Goal: Contribute content: Contribute content

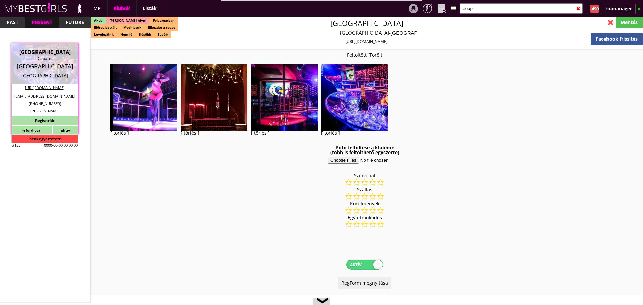
select select "reg"
select select "months"
select select "0"
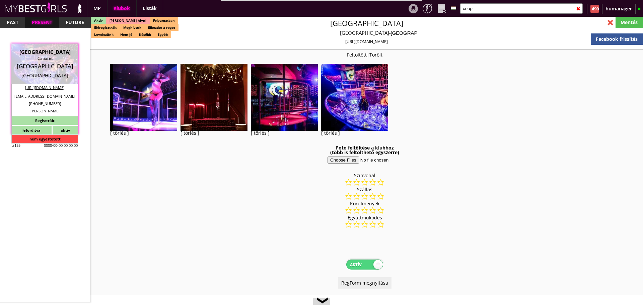
select select "0"
select select "last day"
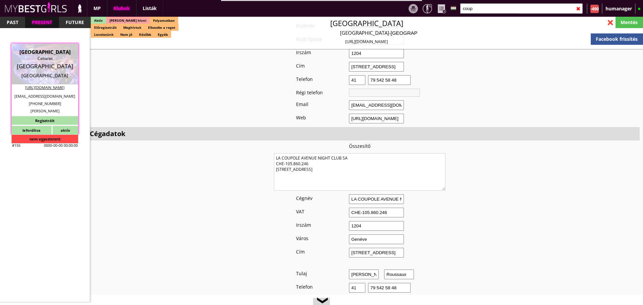
click at [497, 11] on input "coup" at bounding box center [521, 8] width 123 height 10
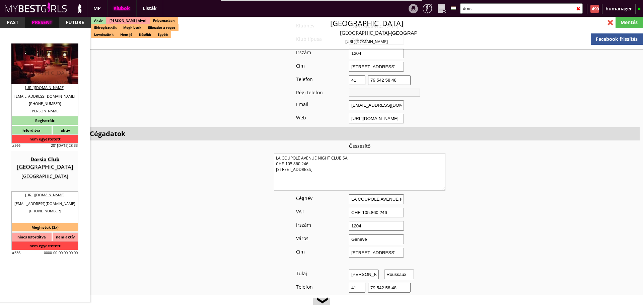
type input "dorsi"
click at [63, 60] on div "Topless strip on stage and tabledance" at bounding box center [44, 61] width 57 height 13
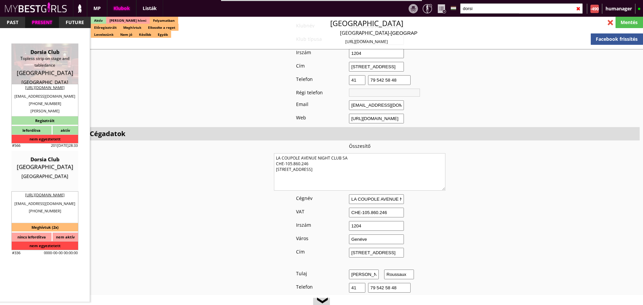
type input "[GEOGRAPHIC_DATA]"
checkbox input "false"
type textarea "2394.07.75. LOREMIPS DOLOR SITAM, CONSECTE, ADIP ELI SE- D!!!! Eiusmod: Tempori…"
type input "15.00"
type input "EUR"
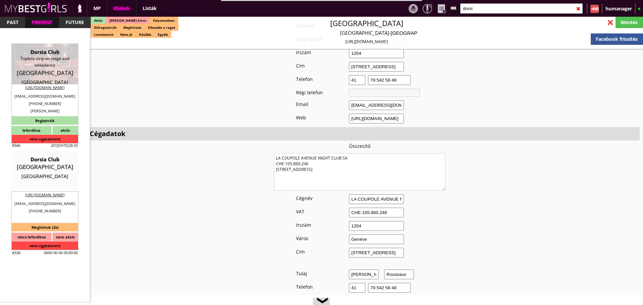
type input "Dorsia Club"
type input "Topless strip on stage and tabledance"
type input "2018"
type input "[STREET_ADDRESS]"
type input "32"
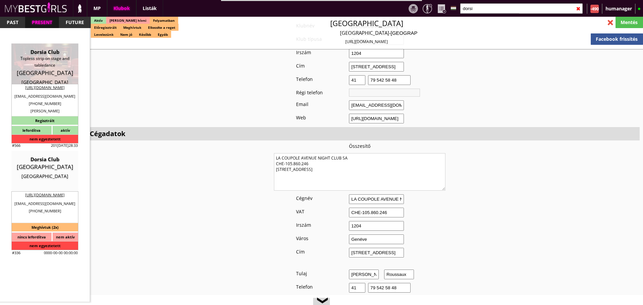
type input "498185795"
type input "[EMAIL_ADDRESS][DOMAIN_NAME]"
type input "[URL][DOMAIN_NAME]"
type textarea "Dorsia Entertainment Bv BE0881502544 2018 [STREET_ADDRESS]."
type input "Dorsia Entertainment Bv"
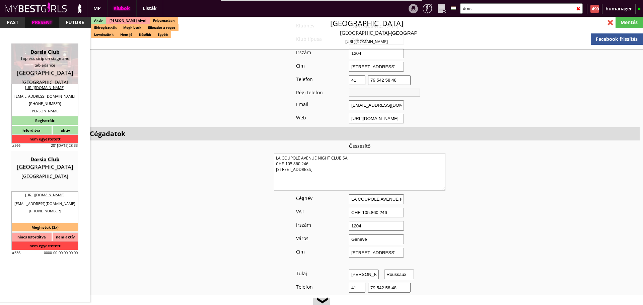
type input "BE0881502544"
type input "2018"
type input "[GEOGRAPHIC_DATA]"
type input "[STREET_ADDRESS]."
type input "[PERSON_NAME]"
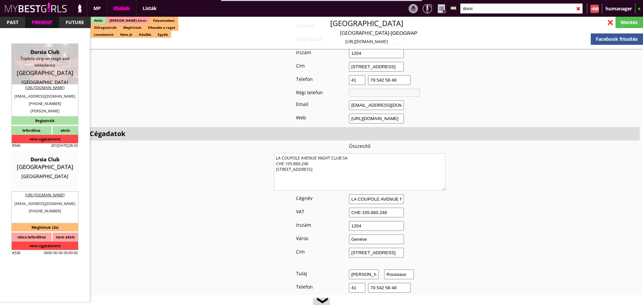
type input "Noumbissie"
type input "32"
type input "498185795"
type input "[EMAIL_ADDRESS][DOMAIN_NAME]"
type input "10"
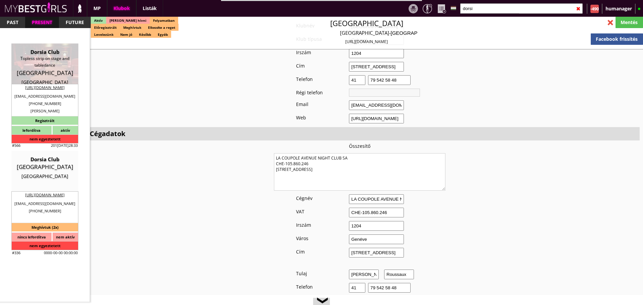
type input "2"
type input "1"
select select "room"
type input "13.00"
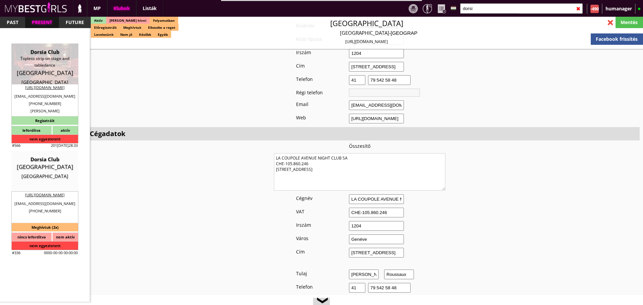
type input "2"
checkbox input "true"
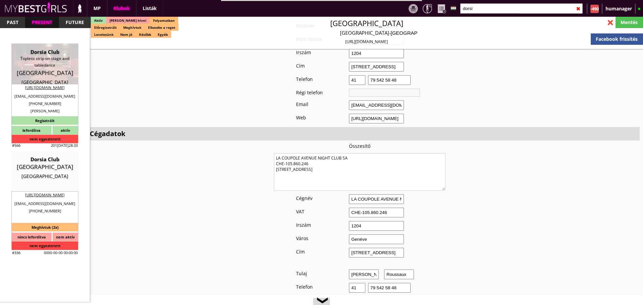
checkbox input "true"
checkbox input "false"
checkbox input "true"
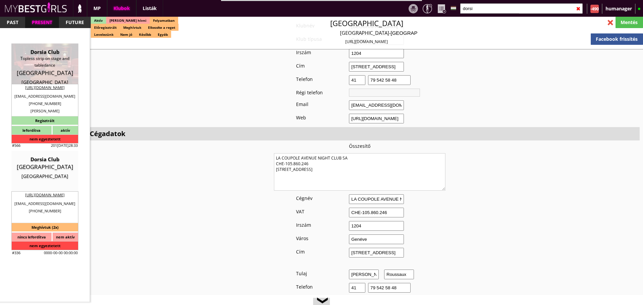
checkbox input "true"
type input "5"
checkbox input "false"
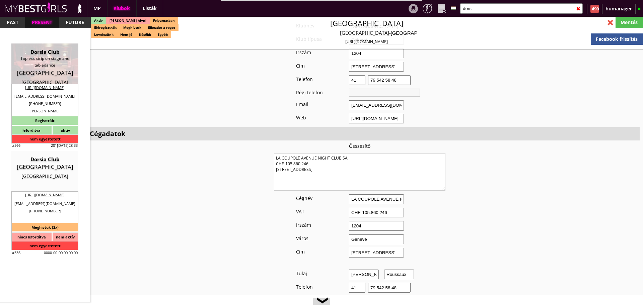
checkbox input "true"
type input "5-6"
type input "2"
type input "600"
type input "80.00"
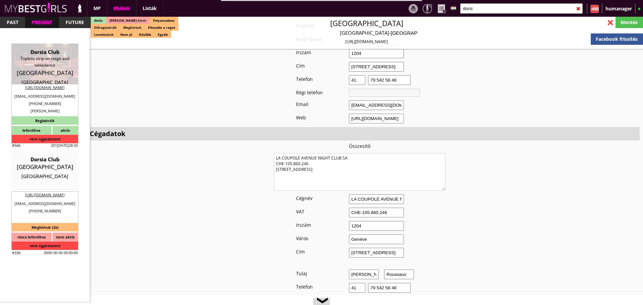
type input "0.00"
select select "last day"
checkbox input "false"
checkbox input "true"
type input "50%"
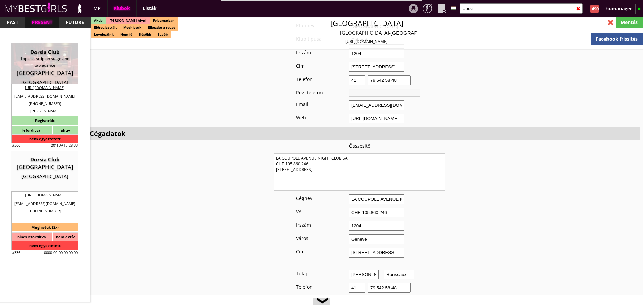
checkbox input "false"
checkbox input "true"
type input "35"
type input "15"
select select "[EMAIL_ADDRESS][DOMAIN_NAME]"
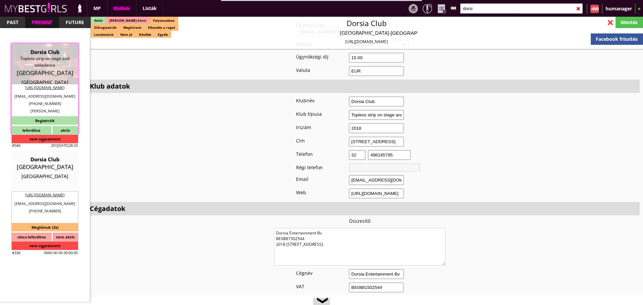
checkbox input "true"
type input "Táncosmunka a mesés [GEOGRAPHIC_DATA]"
type input "Táncos munka [GEOGRAPHIC_DATA] - 80 EUR FIX/nap"
type input "Stage dance, Privát tánc, Italkonzumálás"
type textarea "Country: Belgium Club type: Table dance Club Travel: The club refunds money for…"
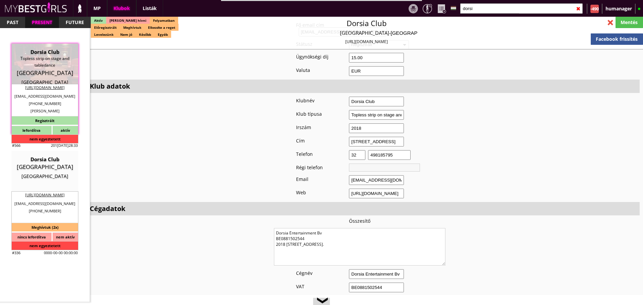
scroll to position [527, 0]
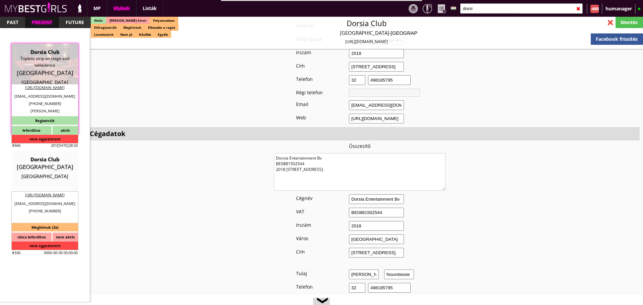
drag, startPoint x: 352, startPoint y: 164, endPoint x: 237, endPoint y: 159, distance: 115.6
click at [359, 160] on textarea "Dorsia Entertainment Bv BE0881502544 2018 [STREET_ADDRESS]." at bounding box center [359, 171] width 171 height 37
drag, startPoint x: 359, startPoint y: 160, endPoint x: 239, endPoint y: 153, distance: 120.4
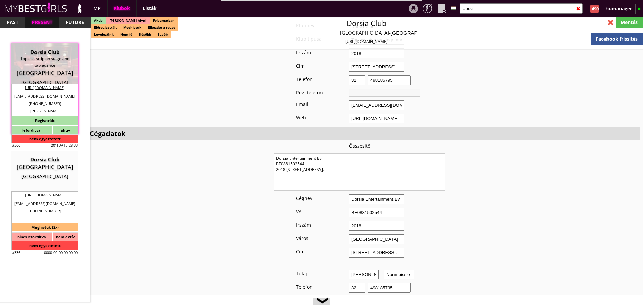
drag, startPoint x: 350, startPoint y: 162, endPoint x: 254, endPoint y: 145, distance: 97.8
click at [490, 5] on input "dorsi" at bounding box center [521, 8] width 123 height 10
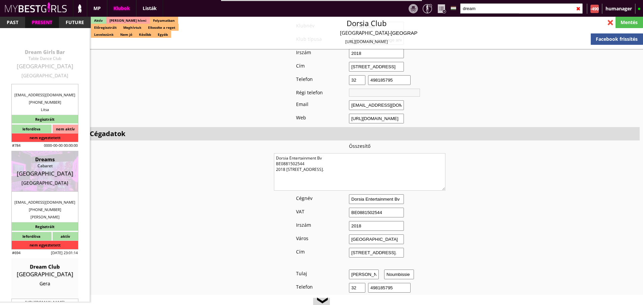
type input "dream"
click at [40, 66] on div "[GEOGRAPHIC_DATA]" at bounding box center [44, 66] width 57 height 7
type input "[GEOGRAPHIC_DATA]"
checkbox input "false"
type input "20.00"
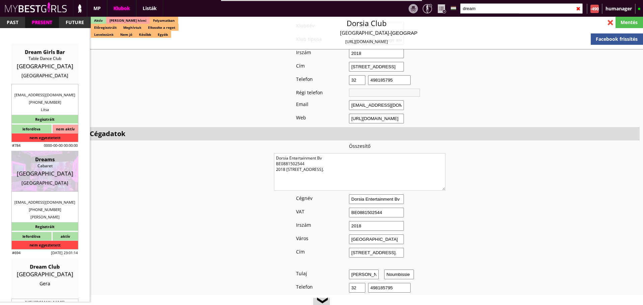
type input "EUR"
type input "Dream Girls Bar"
type input "Table Dance Club"
type input "176 71"
type input "Leof. [PERSON_NAME] 140"
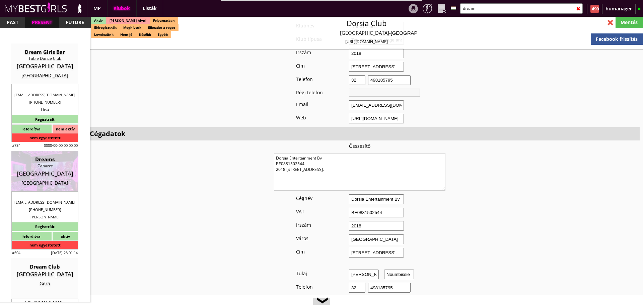
type input "[PHONE_NUMBER]"
type input "[EMAIL_ADDRESS][DOMAIN_NAME]"
type textarea "MORFONIOS EFSTATHIOS GEORGIOS EL071304477 11745 Athen Syggrou 101"
type input "[PERSON_NAME] [PERSON_NAME]"
type input "EL071304477"
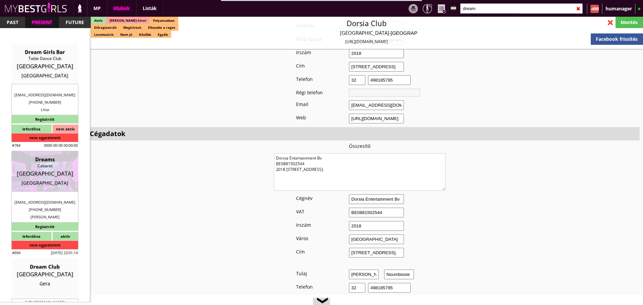
type input "11745"
type input "[GEOGRAPHIC_DATA]"
type input "Syggrou 101"
type input "Litsa"
type input "30"
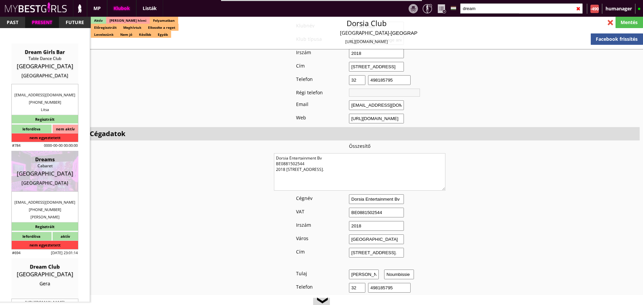
type input "[PHONE_NUMBER]"
type input "[PERSON_NAME]"
type input "30"
type input "[PHONE_NUMBER]"
type input "[EMAIL_ADDRESS][DOMAIN_NAME]"
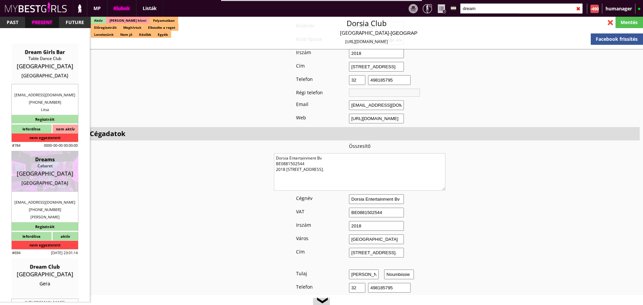
select select
type input "0.00"
checkbox input "false"
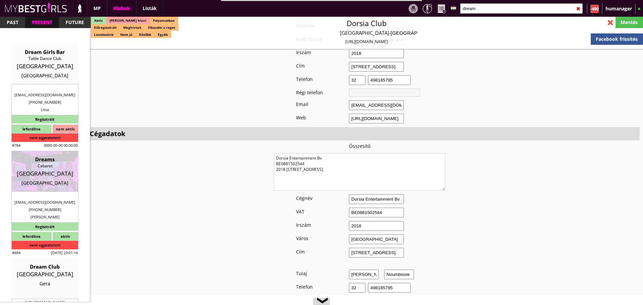
checkbox input "false"
checkbox input "true"
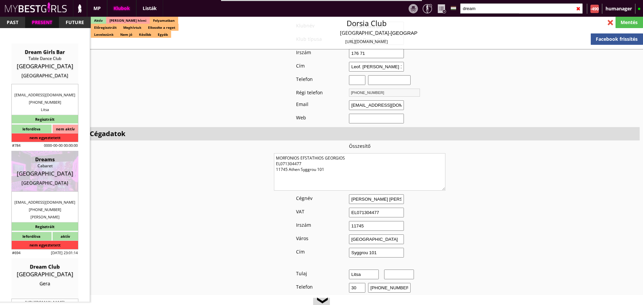
checkbox input "true"
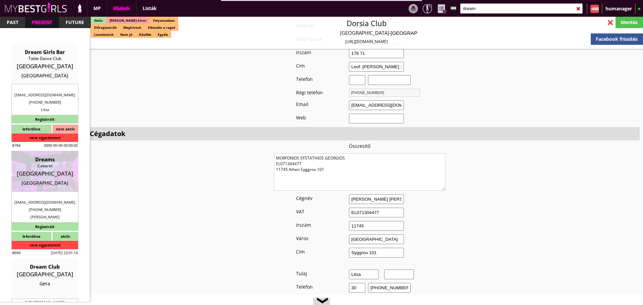
checkbox input "true"
checkbox input "false"
type input "50.00"
type input "70.00"
select select "daily"
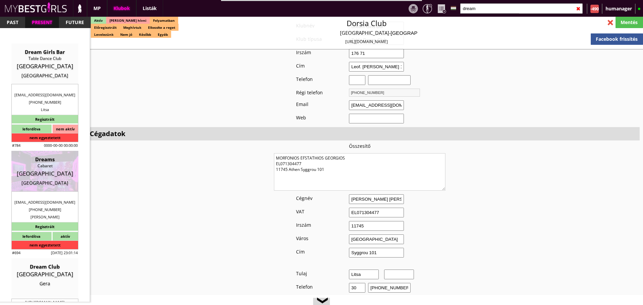
select select "daily"
checkbox input "false"
select select "[EMAIL_ADDRESS][DOMAIN_NAME]"
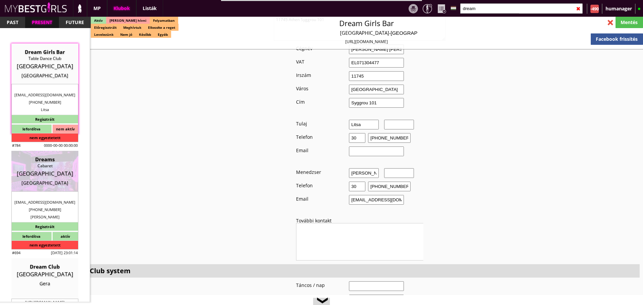
type input "dggdffg"
type input "thsdfdfvsae"
type input "safrgrhf"
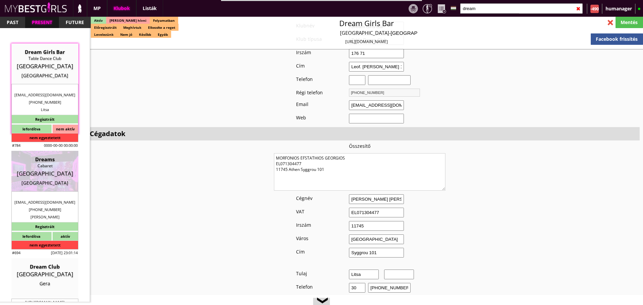
drag, startPoint x: 348, startPoint y: 165, endPoint x: 247, endPoint y: 148, distance: 103.1
click at [329, 168] on textarea "MORFONIOS EFSTATHIOS GEORGIOS EL071304477 11745 Athen Syggrou 101" at bounding box center [359, 171] width 171 height 37
drag, startPoint x: 329, startPoint y: 168, endPoint x: 253, endPoint y: 147, distance: 79.2
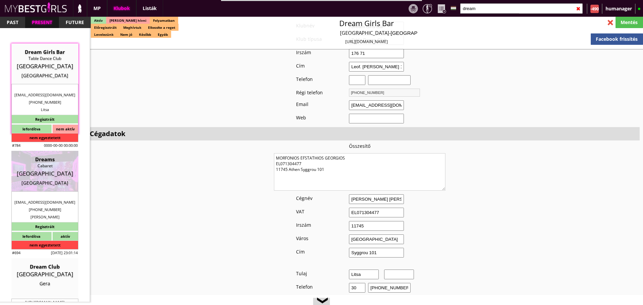
drag, startPoint x: 511, startPoint y: 3, endPoint x: 506, endPoint y: 6, distance: 6.3
click at [506, 6] on div "dream ✖" at bounding box center [521, 8] width 128 height 17
click at [506, 6] on input "dream" at bounding box center [521, 8] width 123 height 10
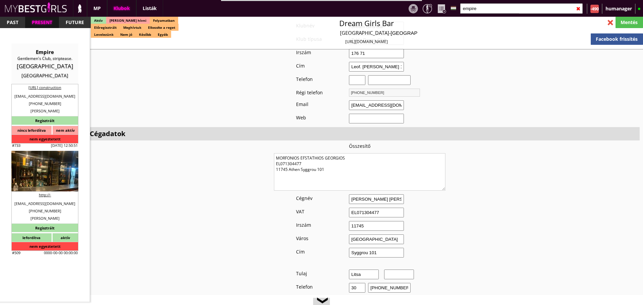
type input "empire"
click at [47, 174] on div "[GEOGRAPHIC_DATA]" at bounding box center [44, 173] width 57 height 7
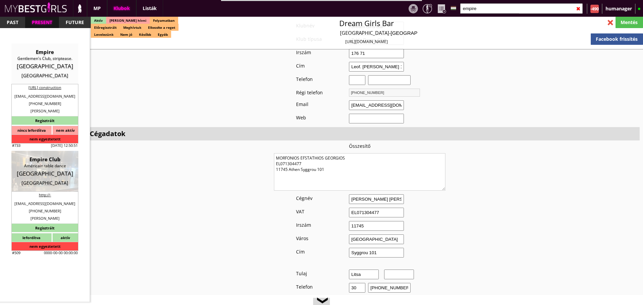
type input "[GEOGRAPHIC_DATA]"
type input "20.00"
type input "EUR"
type input "Empire Club"
type input "Américain table dance"
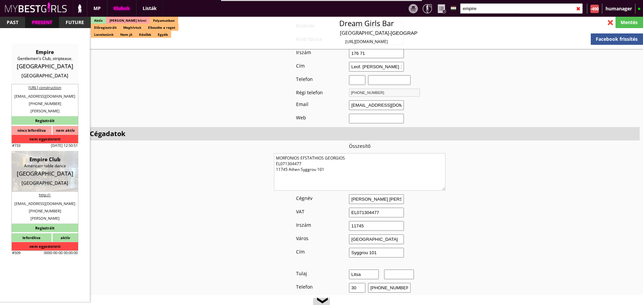
type input "1000"
type input "[STREET_ADDRESS]"
type input "+32"
type input "477406873"
type input "[PHONE_NUMBER]"
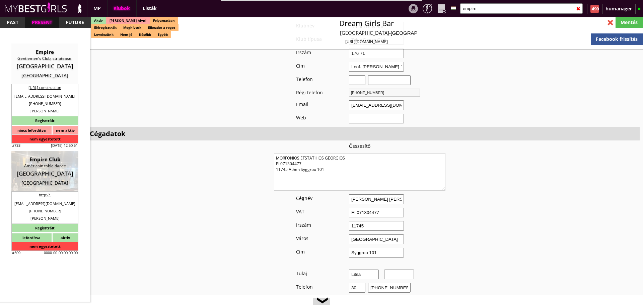
type input "[EMAIL_ADDRESS][DOMAIN_NAME]"
type input "http://-"
type textarea "BV Le Neutral BE0719606871 [GEOGRAPHIC_DATA][STREET_ADDRESS]"
type input "BV Le Neutral"
type input "BE0719606871"
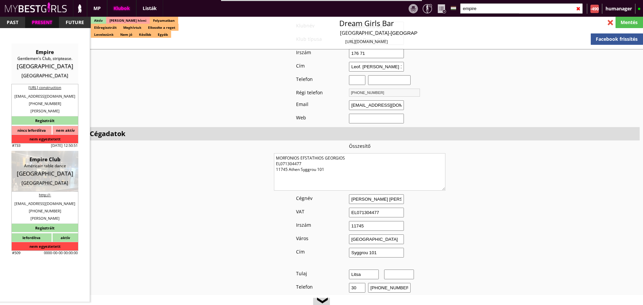
type input "1000"
type input "[GEOGRAPHIC_DATA]"
type input "[STREET_ADDRESS]"
type input "Ölveti"
type input "[PERSON_NAME]"
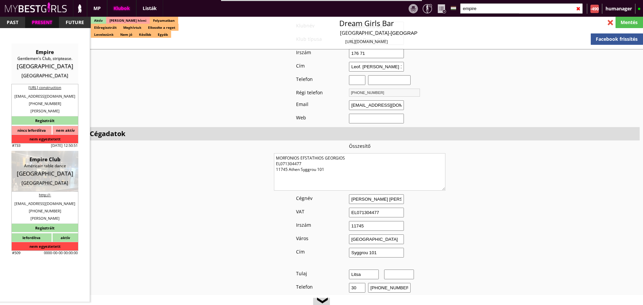
type input "32"
type input "477406873"
type input "[EMAIL_ADDRESS][DOMAIN_NAME]"
type input "Ölveti"
type input "[PERSON_NAME]"
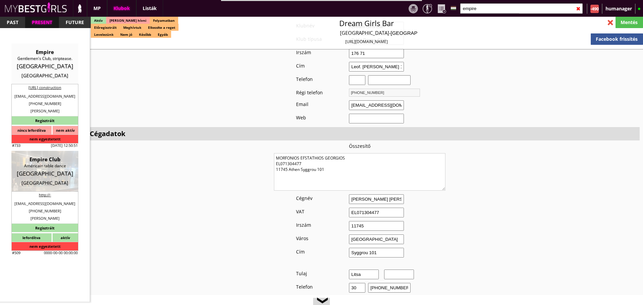
type input "32"
type input "477406873"
type input "[EMAIL_ADDRESS][DOMAIN_NAME]"
type input "7"
type input "4"
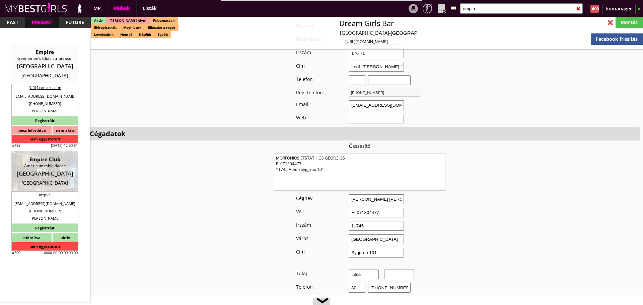
type input "8"
select select "days"
type input "8"
select select "days"
select select "apartmant"
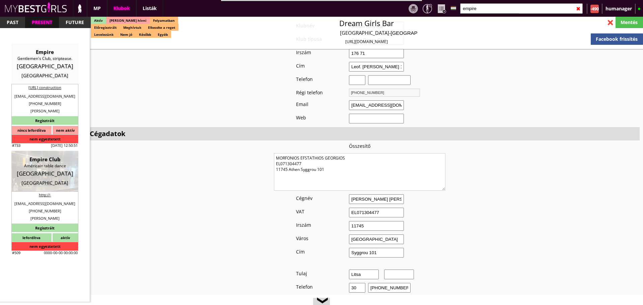
select select "1"
type input "0.00"
type input "2-3"
checkbox input "true"
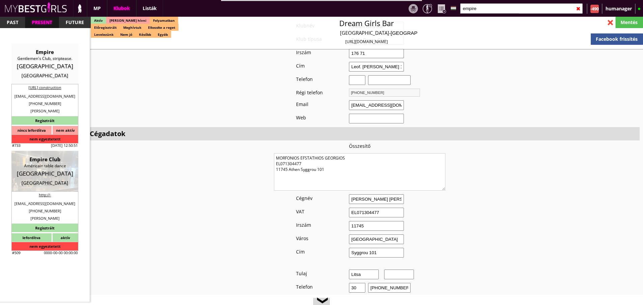
checkbox input "true"
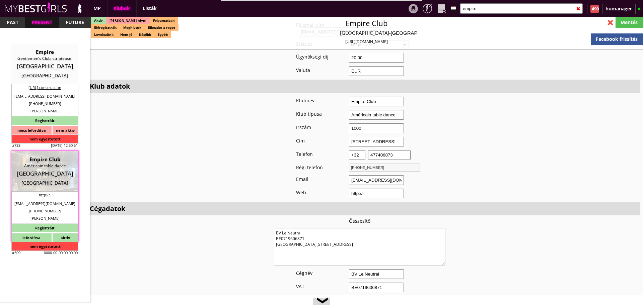
scroll to position [452, 0]
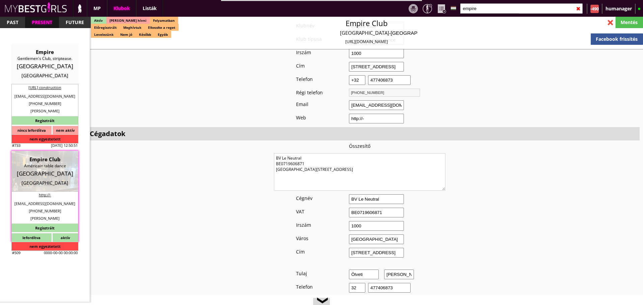
drag, startPoint x: 332, startPoint y: 164, endPoint x: 247, endPoint y: 140, distance: 88.6
click at [332, 162] on textarea "BV Le Neutral BE0719606871 [GEOGRAPHIC_DATA][STREET_ADDRESS]" at bounding box center [359, 171] width 171 height 37
drag, startPoint x: 331, startPoint y: 162, endPoint x: 260, endPoint y: 147, distance: 72.5
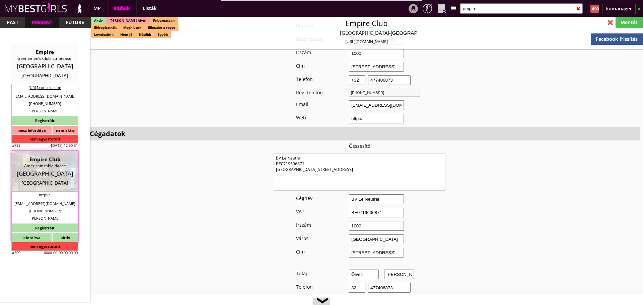
click at [485, 8] on input "empire" at bounding box center [521, 8] width 123 height 10
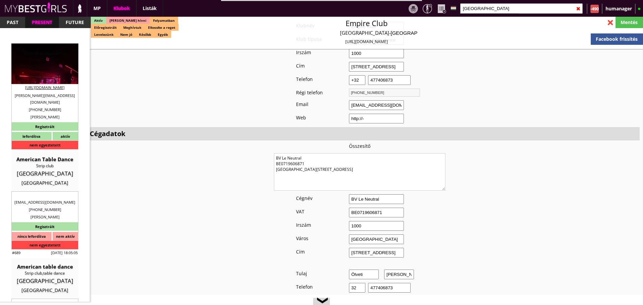
click at [49, 67] on div "[GEOGRAPHIC_DATA]" at bounding box center [44, 66] width 57 height 7
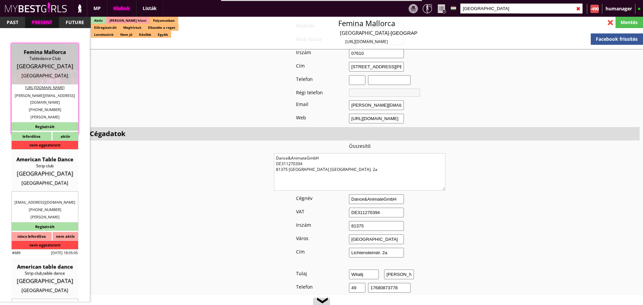
drag, startPoint x: 343, startPoint y: 165, endPoint x: 238, endPoint y: 146, distance: 107.1
click at [344, 163] on textarea "Dance&AnimateGmbH DE311270394 81375 [GEOGRAPHIC_DATA] [GEOGRAPHIC_DATA]. 2a" at bounding box center [359, 171] width 171 height 37
drag, startPoint x: 344, startPoint y: 163, endPoint x: 254, endPoint y: 139, distance: 93.9
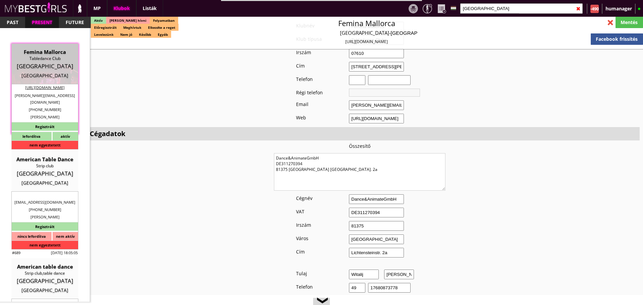
click at [345, 164] on textarea "Dance&AnimateGmbH DE311270394 81375 [GEOGRAPHIC_DATA] [GEOGRAPHIC_DATA]. 2a" at bounding box center [359, 171] width 171 height 37
drag, startPoint x: 345, startPoint y: 164, endPoint x: 251, endPoint y: 135, distance: 98.4
click at [500, 10] on input "[GEOGRAPHIC_DATA]" at bounding box center [521, 8] width 123 height 10
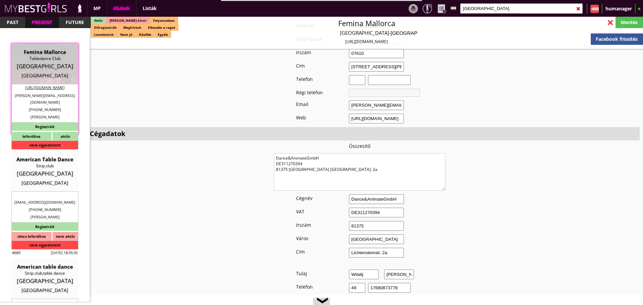
click at [500, 10] on input "[GEOGRAPHIC_DATA]" at bounding box center [521, 8] width 123 height 10
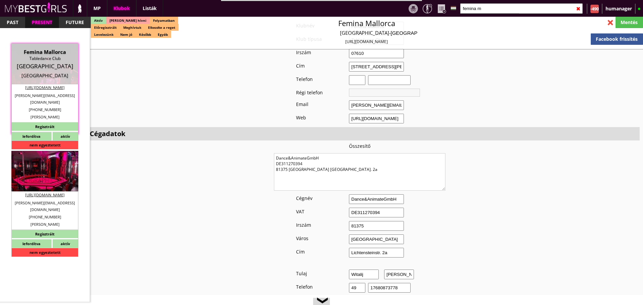
click at [32, 161] on div "Femina [GEOGRAPHIC_DATA]" at bounding box center [44, 162] width 57 height 13
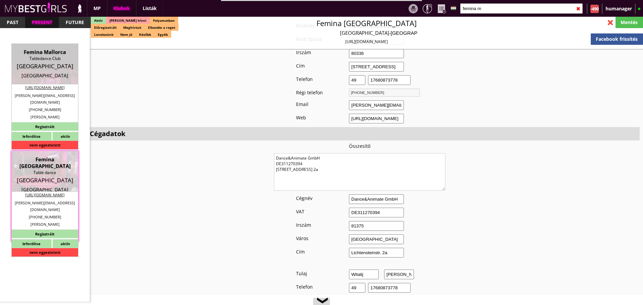
drag, startPoint x: 351, startPoint y: 165, endPoint x: 224, endPoint y: 128, distance: 132.3
click at [488, 11] on input "femina m" at bounding box center [521, 8] width 123 height 10
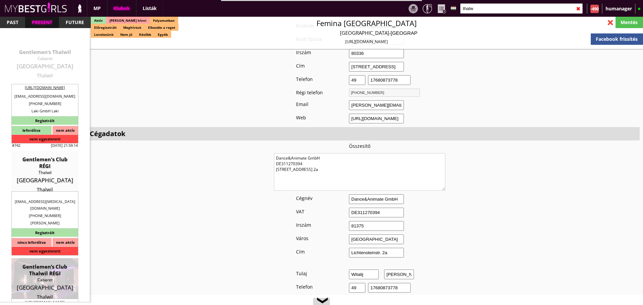
click at [44, 55] on div "Cabaret" at bounding box center [44, 58] width 57 height 7
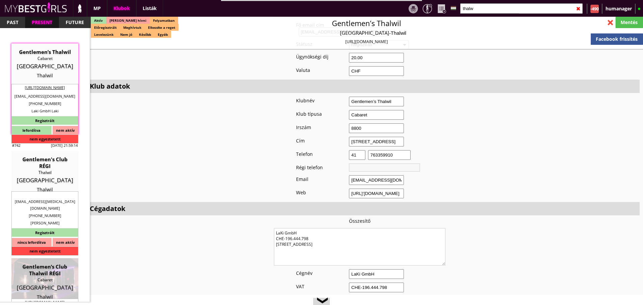
scroll to position [527, 0]
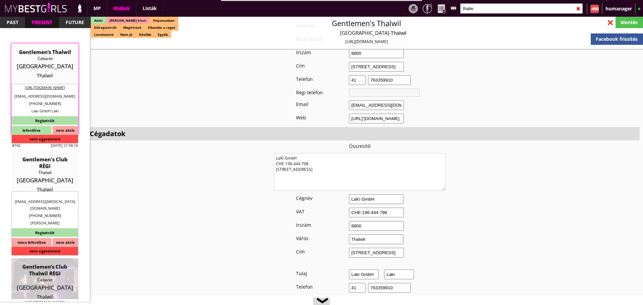
drag, startPoint x: 342, startPoint y: 166, endPoint x: 257, endPoint y: 153, distance: 86.6
click at [483, 8] on input "thalw" at bounding box center [521, 8] width 123 height 10
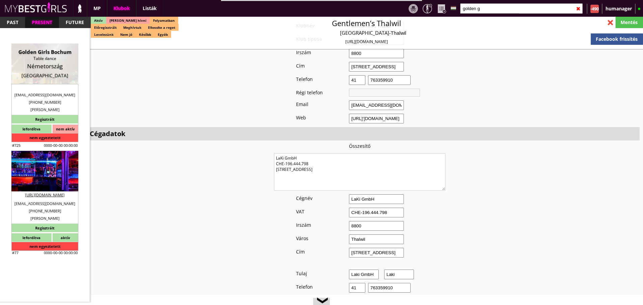
click at [43, 174] on div "[GEOGRAPHIC_DATA]" at bounding box center [44, 173] width 57 height 7
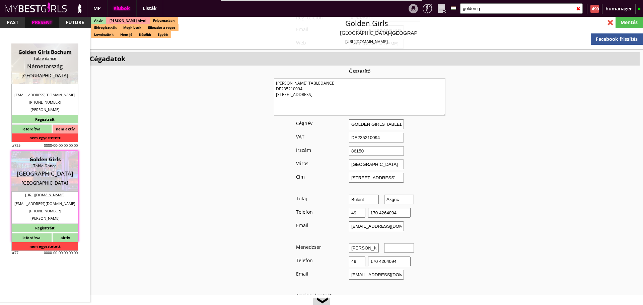
scroll to position [458, 0]
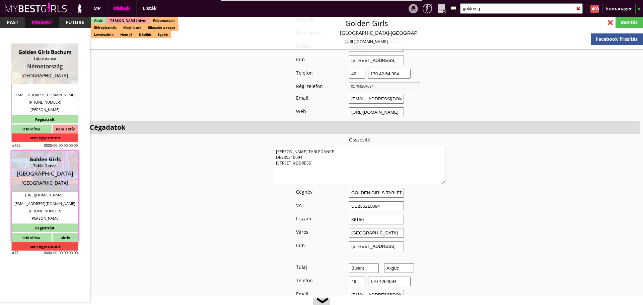
drag, startPoint x: 348, startPoint y: 164, endPoint x: 249, endPoint y: 141, distance: 101.7
click at [494, 13] on input "golden g" at bounding box center [521, 8] width 123 height 10
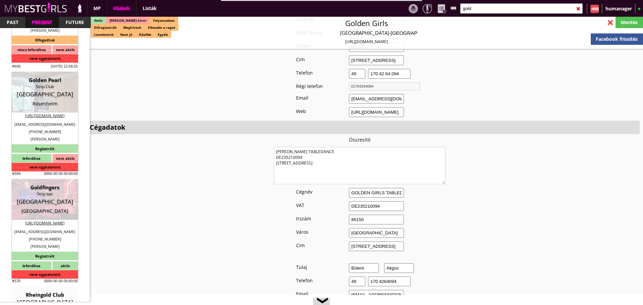
scroll to position [418, 0]
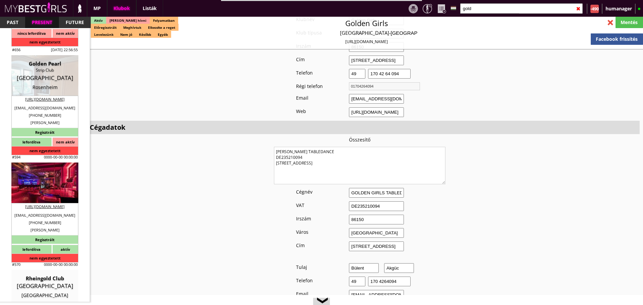
click at [53, 187] on div "[GEOGRAPHIC_DATA]" at bounding box center [44, 185] width 57 height 7
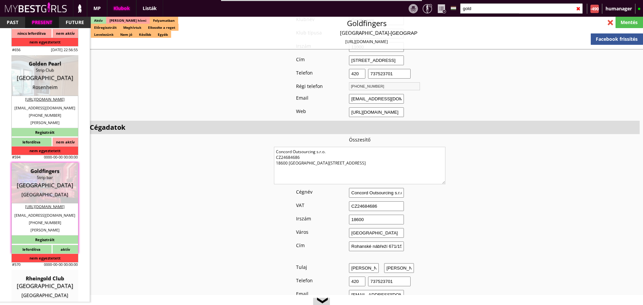
scroll to position [458, 0]
drag, startPoint x: 354, startPoint y: 162, endPoint x: 201, endPoint y: 132, distance: 156.0
click at [480, 9] on input "gold" at bounding box center [521, 8] width 123 height 10
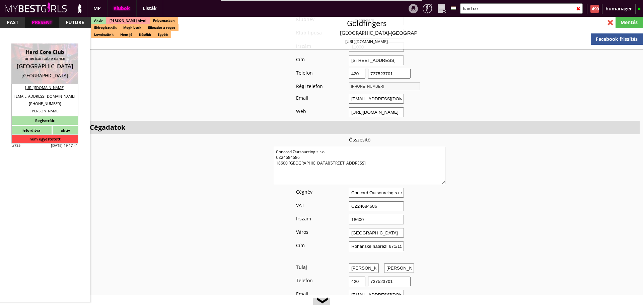
scroll to position [0, 0]
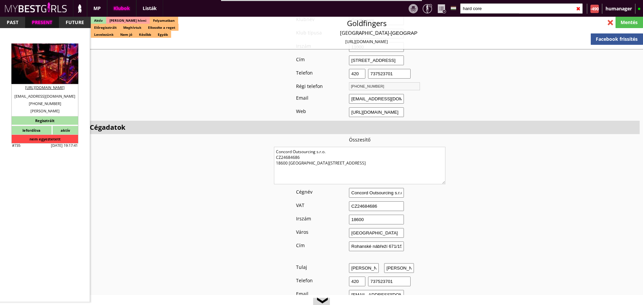
click at [46, 66] on div "[GEOGRAPHIC_DATA]" at bounding box center [44, 66] width 57 height 7
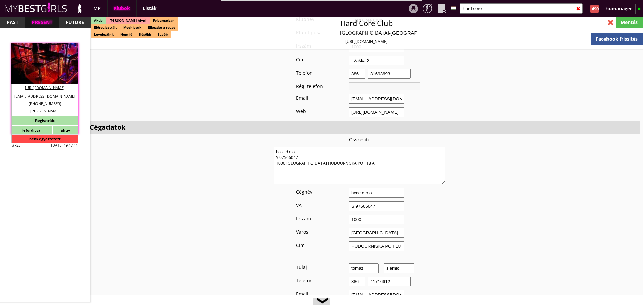
scroll to position [452, 0]
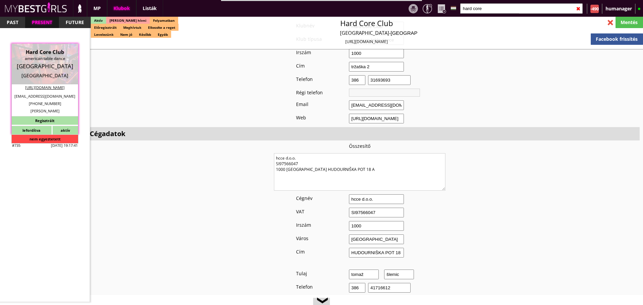
drag, startPoint x: 358, startPoint y: 163, endPoint x: 213, endPoint y: 132, distance: 148.2
click at [494, 7] on input "hard core" at bounding box center [521, 8] width 123 height 10
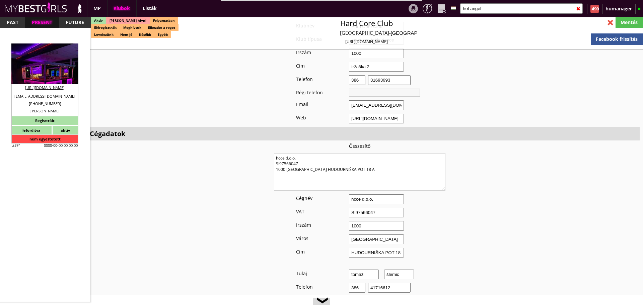
click at [50, 61] on div "Tabledance" at bounding box center [44, 58] width 57 height 7
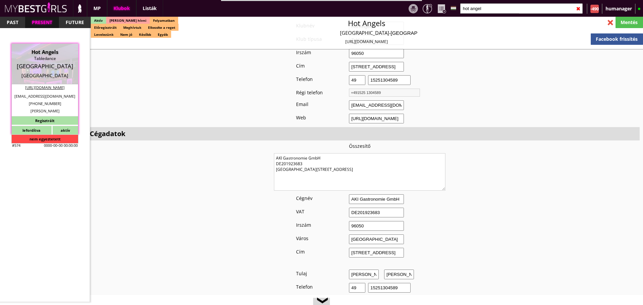
drag, startPoint x: 353, startPoint y: 163, endPoint x: 251, endPoint y: 143, distance: 104.2
click at [483, 8] on input "hot angel" at bounding box center [521, 8] width 123 height 10
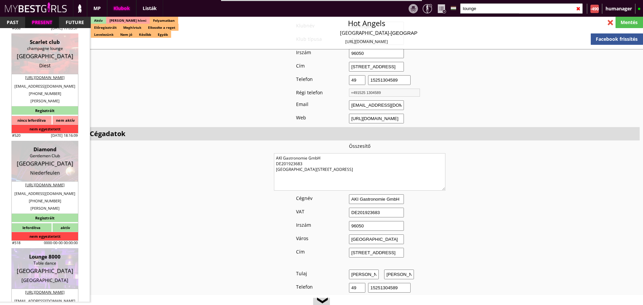
scroll to position [399, 0]
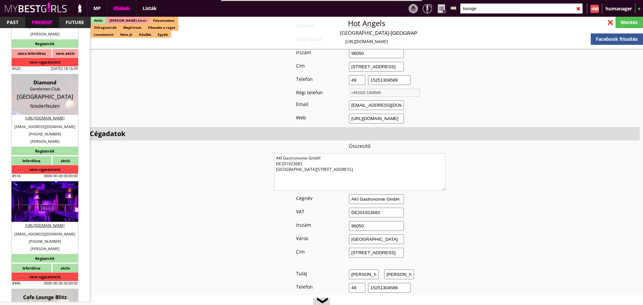
click at [46, 196] on div "Table dance" at bounding box center [44, 196] width 57 height 7
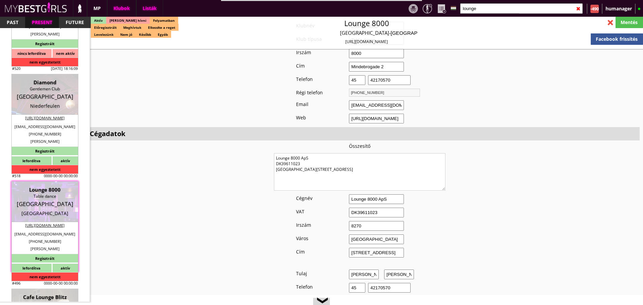
scroll to position [452, 0]
click at [491, 13] on div "lounge ✖" at bounding box center [521, 8] width 128 height 17
click at [491, 13] on div at bounding box center [489, 13] width 59 height 0
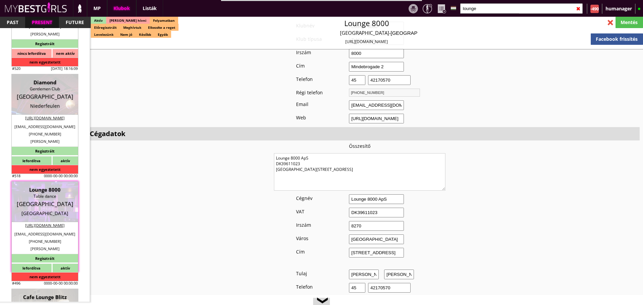
click at [484, 8] on input "lounge" at bounding box center [521, 8] width 123 height 10
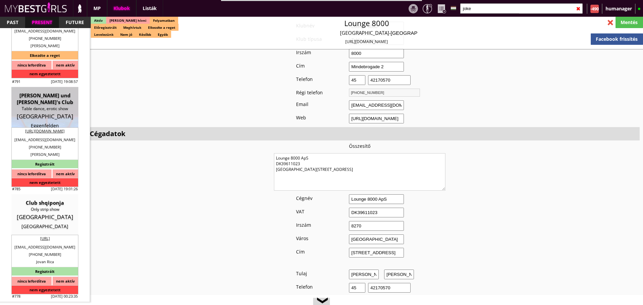
scroll to position [0, 0]
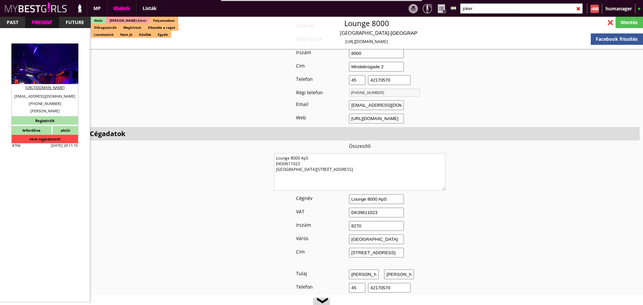
click at [39, 56] on div "Strip club" at bounding box center [44, 58] width 57 height 7
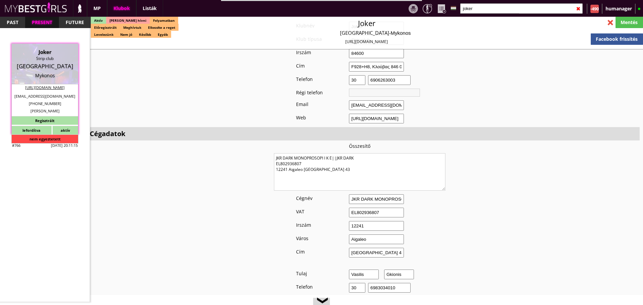
scroll to position [452, 0]
drag, startPoint x: 341, startPoint y: 166, endPoint x: 229, endPoint y: 125, distance: 119.6
click at [475, 7] on input "joker" at bounding box center [521, 8] width 123 height 10
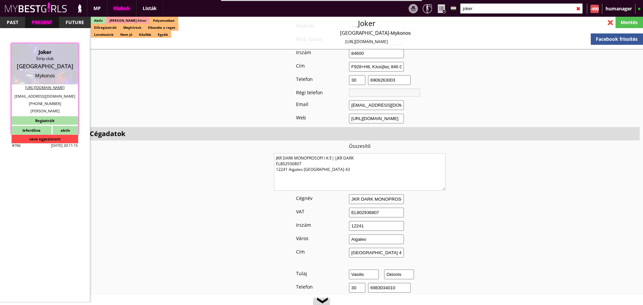
click at [475, 7] on input "joker" at bounding box center [521, 8] width 123 height 10
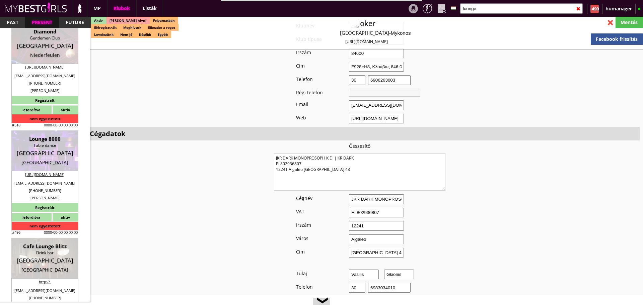
scroll to position [451, 0]
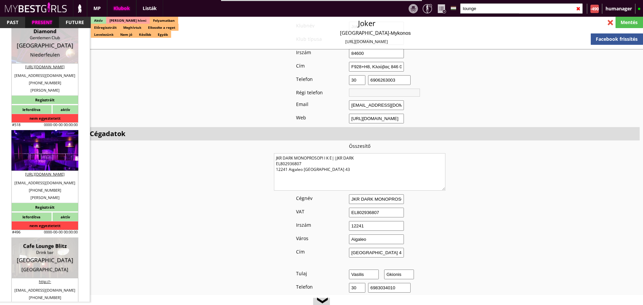
click at [49, 152] on div "[GEOGRAPHIC_DATA]" at bounding box center [44, 153] width 57 height 7
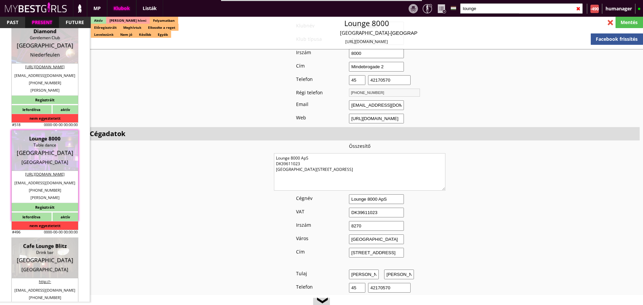
scroll to position [452, 0]
drag, startPoint x: 339, startPoint y: 163, endPoint x: 196, endPoint y: 126, distance: 147.4
click at [342, 161] on textarea "Lounge 8000 ApS DK39611023 [GEOGRAPHIC_DATA][STREET_ADDRESS]" at bounding box center [359, 171] width 171 height 37
drag, startPoint x: 342, startPoint y: 161, endPoint x: 254, endPoint y: 136, distance: 91.0
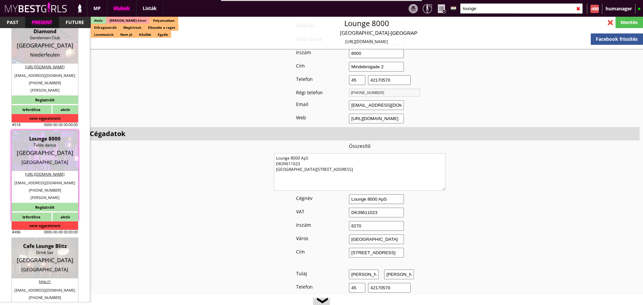
click at [500, 9] on input "lounge" at bounding box center [521, 8] width 123 height 10
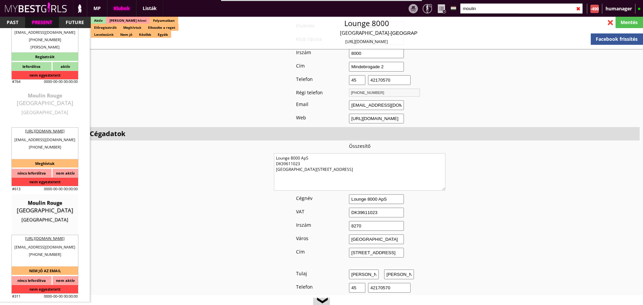
scroll to position [0, 0]
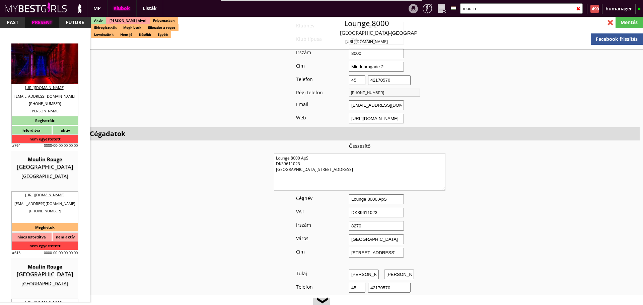
click at [46, 68] on div "[GEOGRAPHIC_DATA]" at bounding box center [44, 66] width 57 height 7
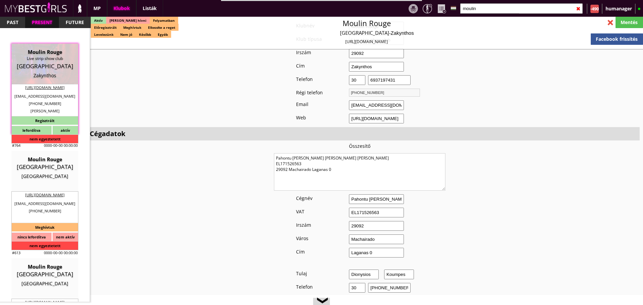
scroll to position [452, 0]
drag, startPoint x: 339, startPoint y: 166, endPoint x: 210, endPoint y: 129, distance: 134.2
click at [510, 7] on input "moulin" at bounding box center [521, 8] width 123 height 10
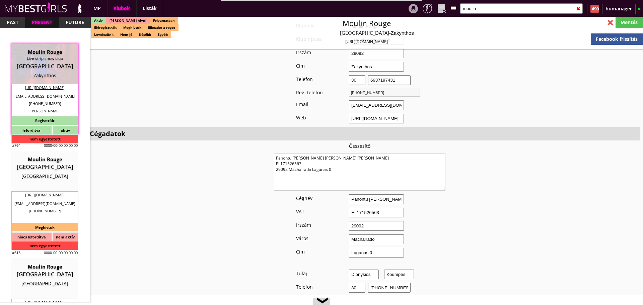
click at [510, 7] on input "moulin" at bounding box center [521, 8] width 123 height 10
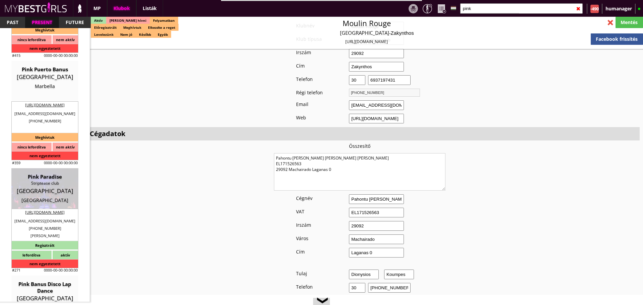
scroll to position [95, 0]
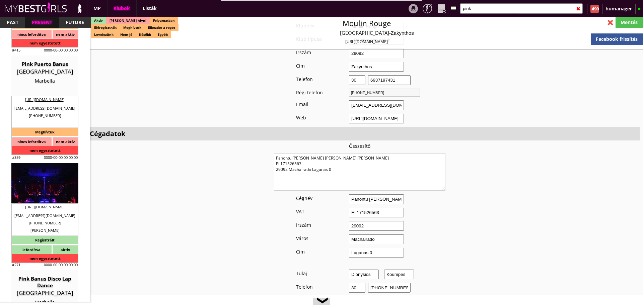
click at [51, 189] on div "[GEOGRAPHIC_DATA]" at bounding box center [44, 185] width 57 height 7
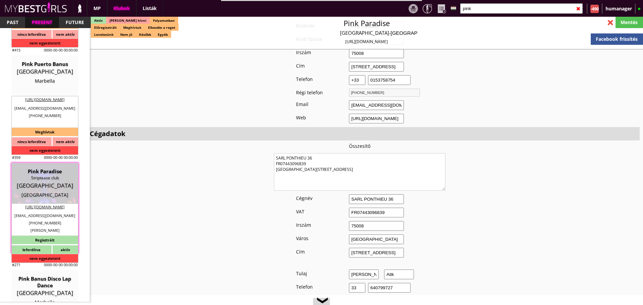
scroll to position [452, 0]
drag, startPoint x: 345, startPoint y: 164, endPoint x: 249, endPoint y: 135, distance: 99.8
click at [347, 157] on textarea "SARL PONTHIEU 36 FR07443096839 [GEOGRAPHIC_DATA][STREET_ADDRESS]" at bounding box center [359, 171] width 171 height 37
click at [347, 164] on textarea "SARL PONTHIEU 36 FR07443096839 [GEOGRAPHIC_DATA][STREET_ADDRESS]" at bounding box center [359, 171] width 171 height 37
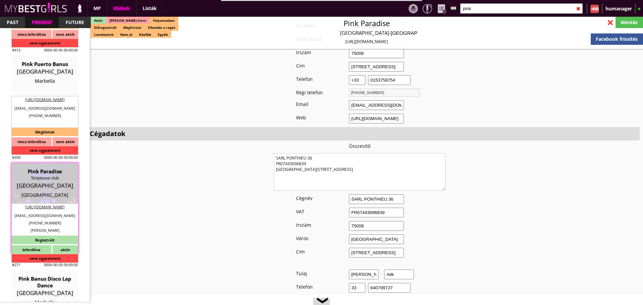
drag, startPoint x: 336, startPoint y: 164, endPoint x: 238, endPoint y: 142, distance: 100.5
click at [335, 167] on textarea "SARL PONTHIEU 36 FR07443096839 [GEOGRAPHIC_DATA][STREET_ADDRESS]" at bounding box center [359, 171] width 171 height 37
drag, startPoint x: 337, startPoint y: 165, endPoint x: 244, endPoint y: 144, distance: 96.1
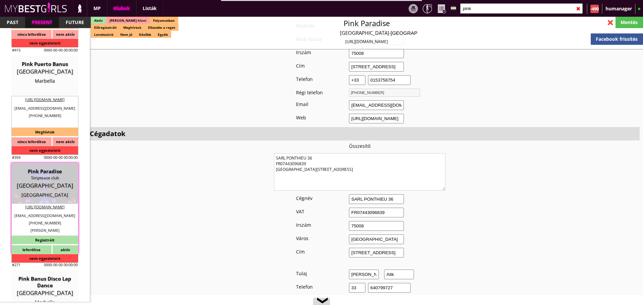
click at [340, 162] on textarea "SARL PONTHIEU 36 FR07443096839 [GEOGRAPHIC_DATA][STREET_ADDRESS]" at bounding box center [359, 171] width 171 height 37
drag, startPoint x: 340, startPoint y: 162, endPoint x: 240, endPoint y: 135, distance: 103.2
click at [340, 164] on textarea "SARL PONTHIEU 36 FR07443096839 [GEOGRAPHIC_DATA][STREET_ADDRESS]" at bounding box center [359, 171] width 171 height 37
drag, startPoint x: 340, startPoint y: 164, endPoint x: 228, endPoint y: 134, distance: 116.6
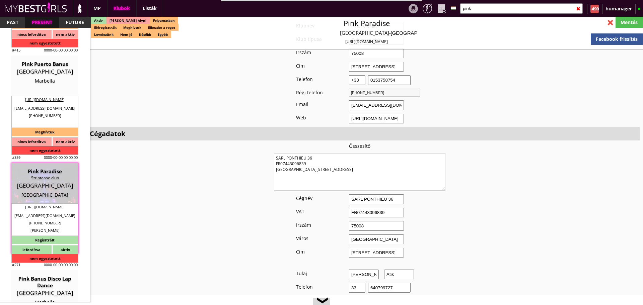
click at [343, 163] on textarea "SARL PONTHIEU 36 FR07443096839 [GEOGRAPHIC_DATA][STREET_ADDRESS]" at bounding box center [359, 171] width 171 height 37
drag, startPoint x: 343, startPoint y: 163, endPoint x: 246, endPoint y: 148, distance: 98.3
click at [339, 165] on textarea "SARL PONTHIEU 36 FR07443096839 [GEOGRAPHIC_DATA][STREET_ADDRESS]" at bounding box center [359, 171] width 171 height 37
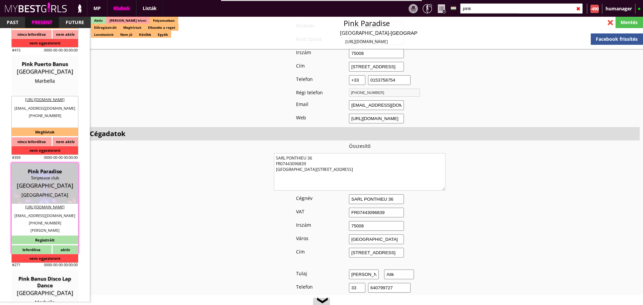
drag, startPoint x: 339, startPoint y: 165, endPoint x: 252, endPoint y: 143, distance: 90.5
click at [337, 165] on textarea "SARL PONTHIEU 36 FR07443096839 [GEOGRAPHIC_DATA][STREET_ADDRESS]" at bounding box center [359, 171] width 171 height 37
drag, startPoint x: 336, startPoint y: 162, endPoint x: 238, endPoint y: 135, distance: 101.8
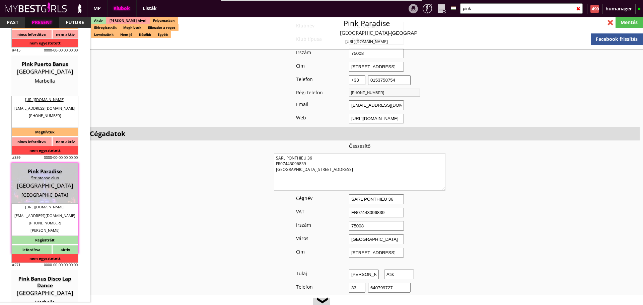
click at [336, 161] on textarea "SARL PONTHIEU 36 FR07443096839 [GEOGRAPHIC_DATA][STREET_ADDRESS]" at bounding box center [359, 171] width 171 height 37
drag, startPoint x: 338, startPoint y: 163, endPoint x: 251, endPoint y: 139, distance: 90.5
click at [482, 4] on input "pink" at bounding box center [521, 8] width 123 height 10
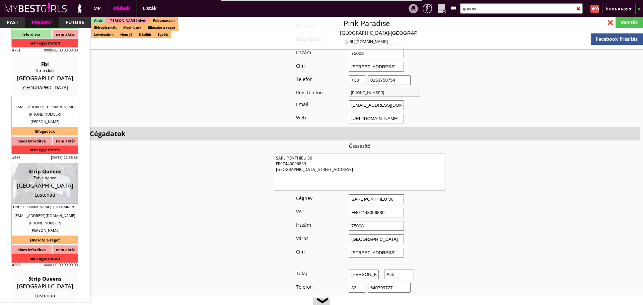
scroll to position [601, 0]
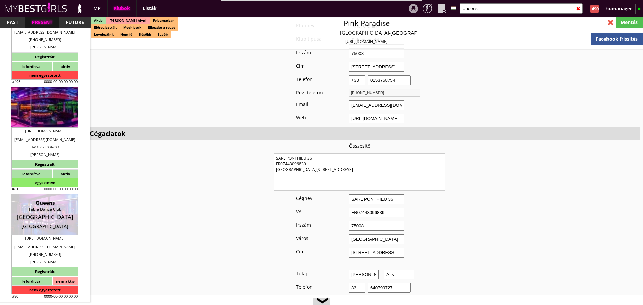
click at [39, 106] on div "[GEOGRAPHIC_DATA]" at bounding box center [44, 109] width 57 height 7
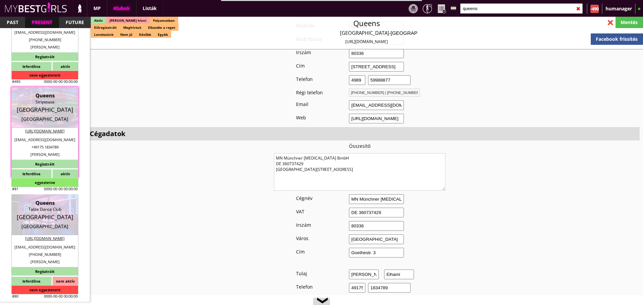
scroll to position [458, 0]
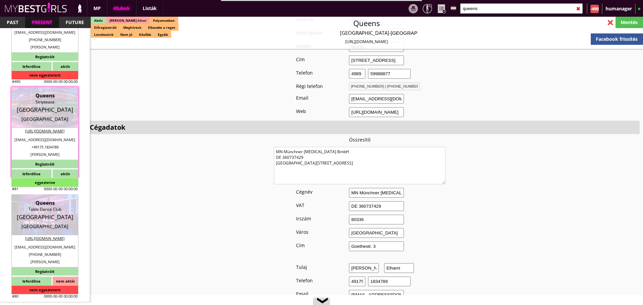
drag, startPoint x: 345, startPoint y: 165, endPoint x: 224, endPoint y: 132, distance: 125.2
click at [331, 168] on textarea "MN Münchner [MEDICAL_DATA] BmbH DE 360737429 [GEOGRAPHIC_DATA][STREET_ADDRESS]" at bounding box center [359, 165] width 171 height 37
drag, startPoint x: 331, startPoint y: 166, endPoint x: 220, endPoint y: 121, distance: 120.7
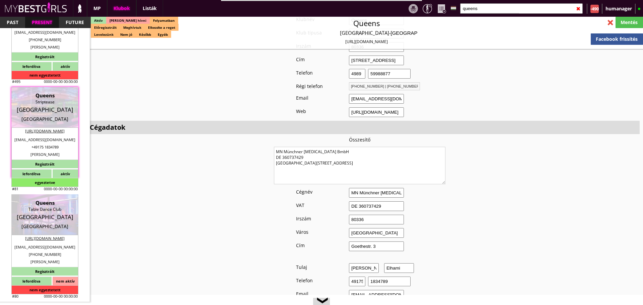
click at [330, 161] on textarea "MN Münchner [MEDICAL_DATA] BmbH DE 360737429 [GEOGRAPHIC_DATA][STREET_ADDRESS]" at bounding box center [359, 165] width 171 height 37
click at [339, 168] on textarea "MN Münchner [MEDICAL_DATA] BmbH DE 360737429 [GEOGRAPHIC_DATA][STREET_ADDRESS]" at bounding box center [359, 165] width 171 height 37
click at [482, 9] on input "queens" at bounding box center [521, 8] width 123 height 10
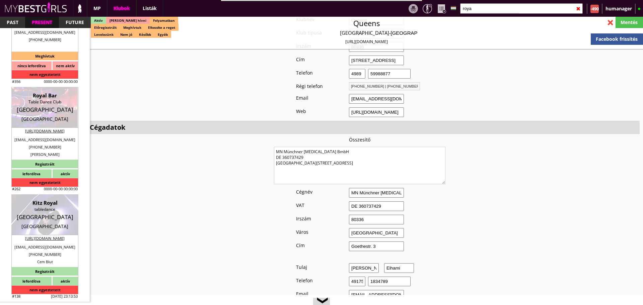
scroll to position [279, 0]
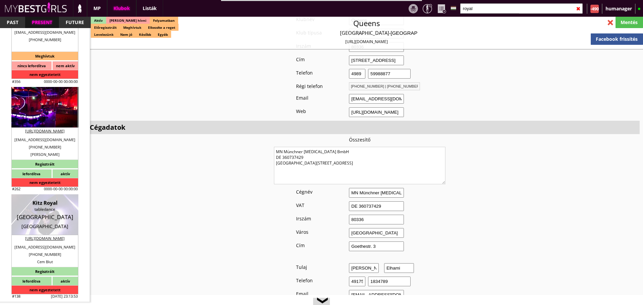
click at [45, 106] on div "[GEOGRAPHIC_DATA]" at bounding box center [44, 109] width 57 height 7
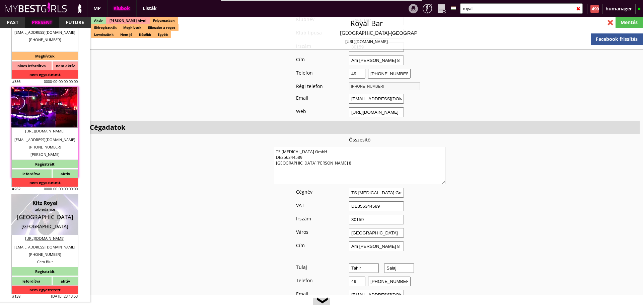
scroll to position [458, 0]
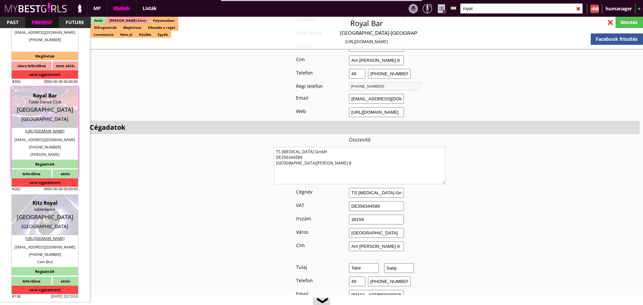
drag, startPoint x: 343, startPoint y: 165, endPoint x: 192, endPoint y: 132, distance: 155.1
click at [483, 5] on input "royal" at bounding box center [521, 8] width 123 height 10
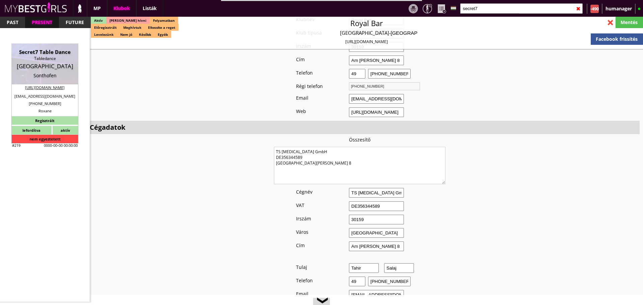
scroll to position [0, 0]
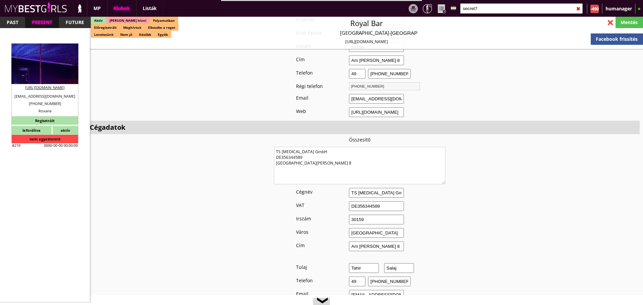
click at [42, 70] on div "[GEOGRAPHIC_DATA]" at bounding box center [44, 66] width 57 height 7
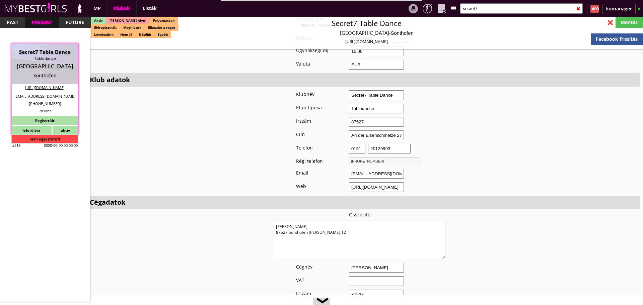
scroll to position [533, 0]
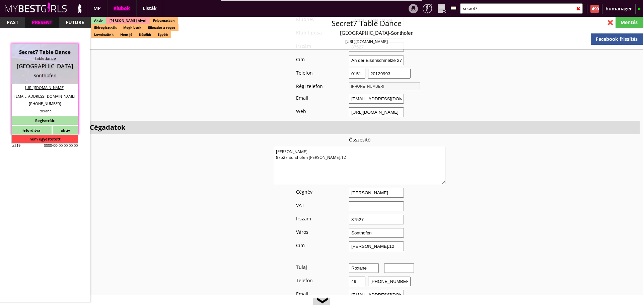
drag, startPoint x: 337, startPoint y: 157, endPoint x: 183, endPoint y: 123, distance: 157.6
click at [471, 6] on input "secret7" at bounding box center [521, 8] width 123 height 10
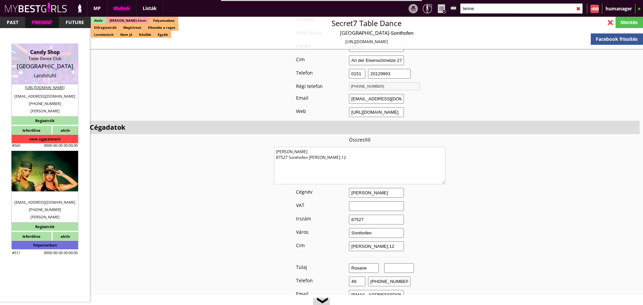
click at [51, 166] on div "Table Dance Club" at bounding box center [44, 166] width 57 height 7
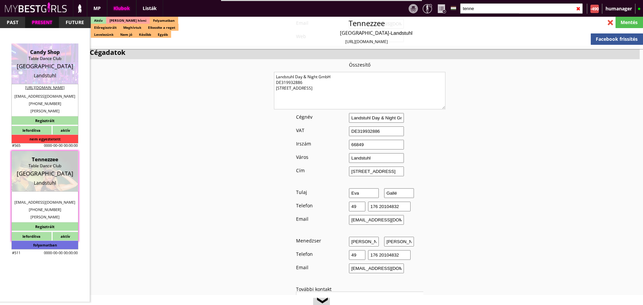
scroll to position [452, 0]
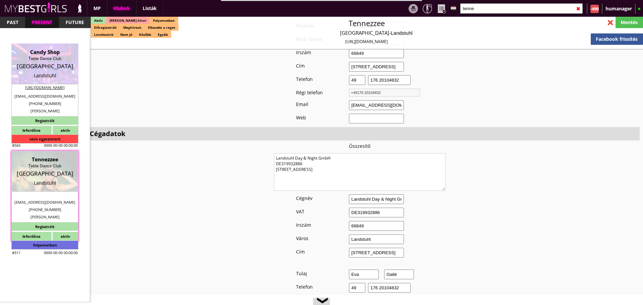
drag, startPoint x: 352, startPoint y: 163, endPoint x: 215, endPoint y: 138, distance: 139.4
click at [479, 7] on input "tenne" at bounding box center [521, 8] width 123 height 10
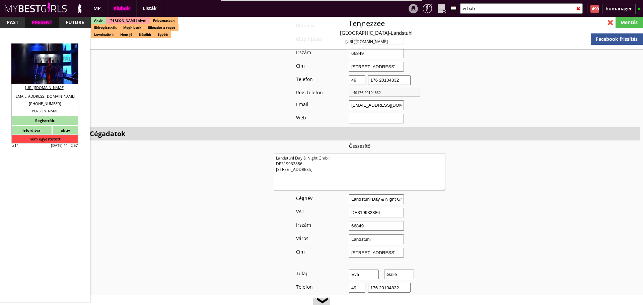
click at [50, 61] on div "W [GEOGRAPHIC_DATA], Escape, Xtasy" at bounding box center [44, 59] width 57 height 20
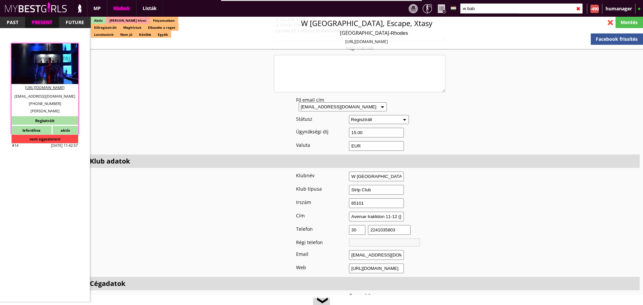
scroll to position [601, 0]
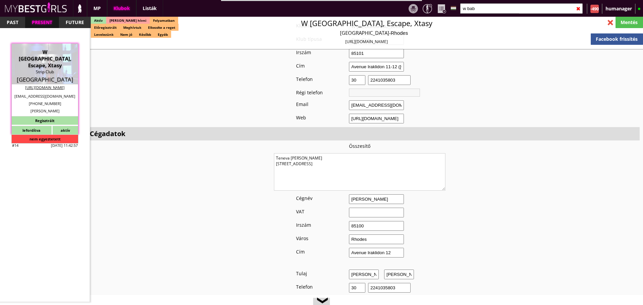
drag, startPoint x: 343, startPoint y: 158, endPoint x: 170, endPoint y: 133, distance: 174.9
